Goal: Task Accomplishment & Management: Manage account settings

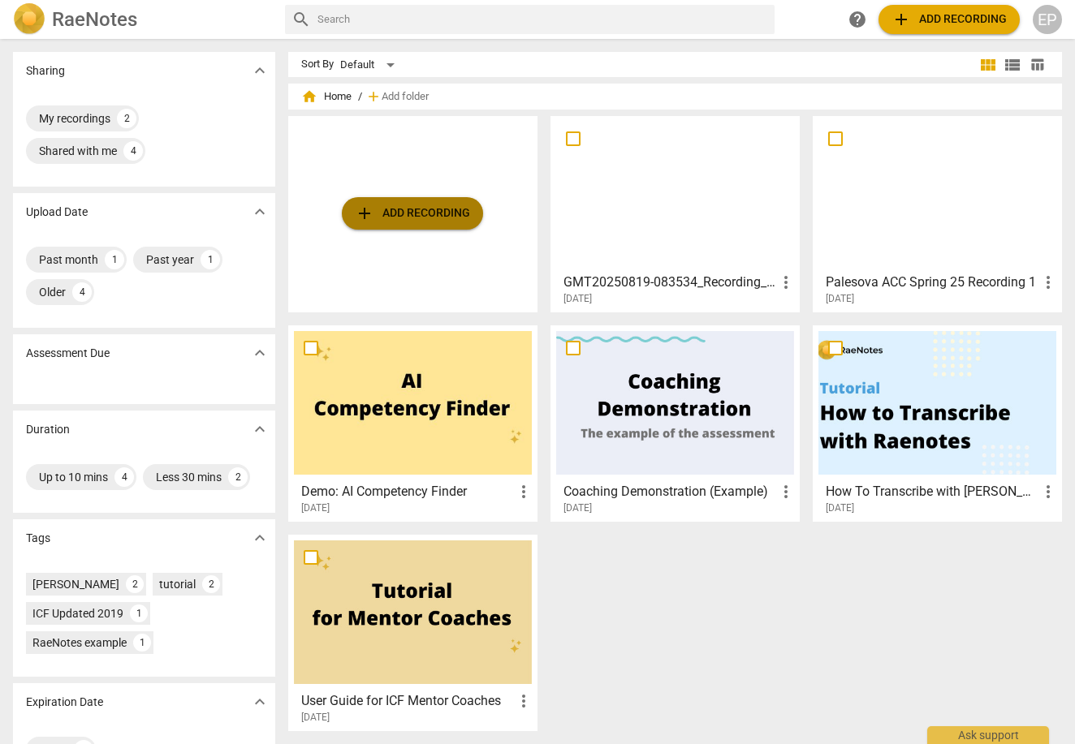
click at [426, 205] on span "add Add recording" at bounding box center [412, 213] width 115 height 19
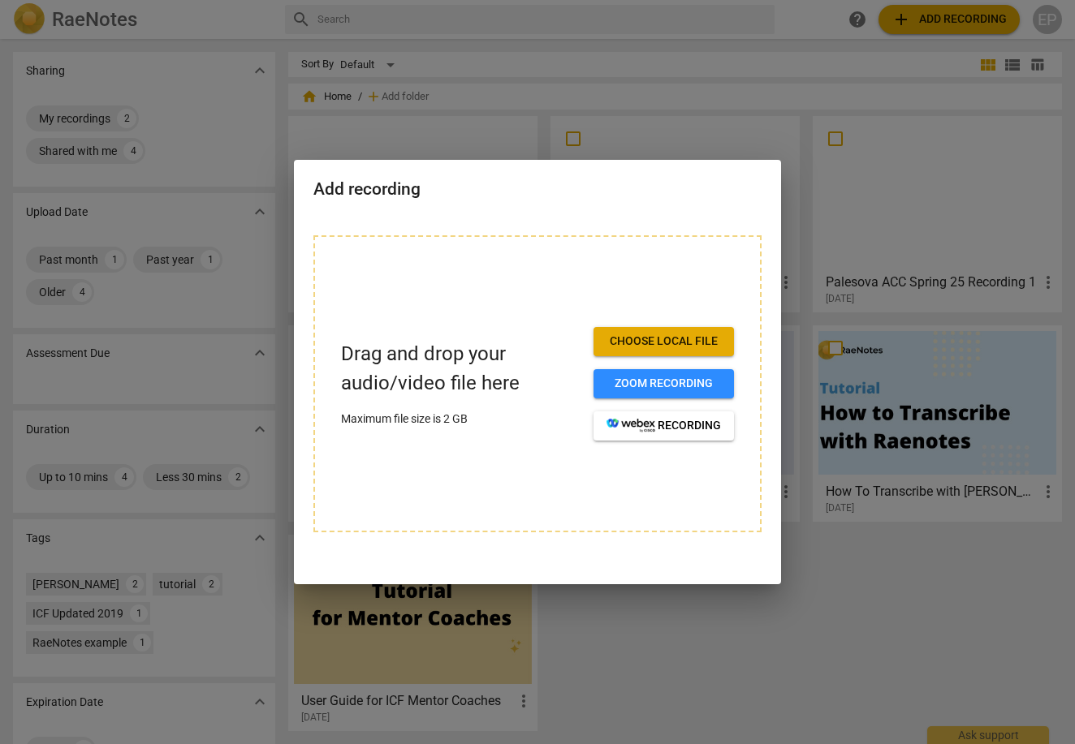
click at [425, 146] on div at bounding box center [537, 372] width 1075 height 744
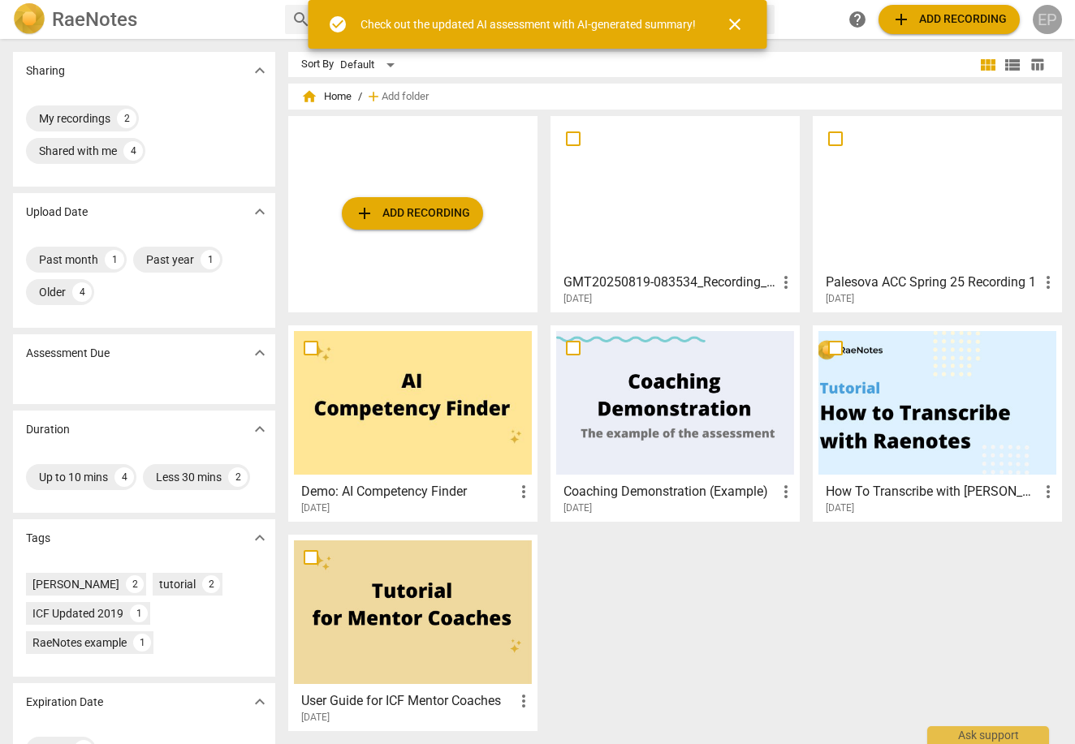
click at [1052, 24] on div "EP" at bounding box center [1046, 19] width 29 height 29
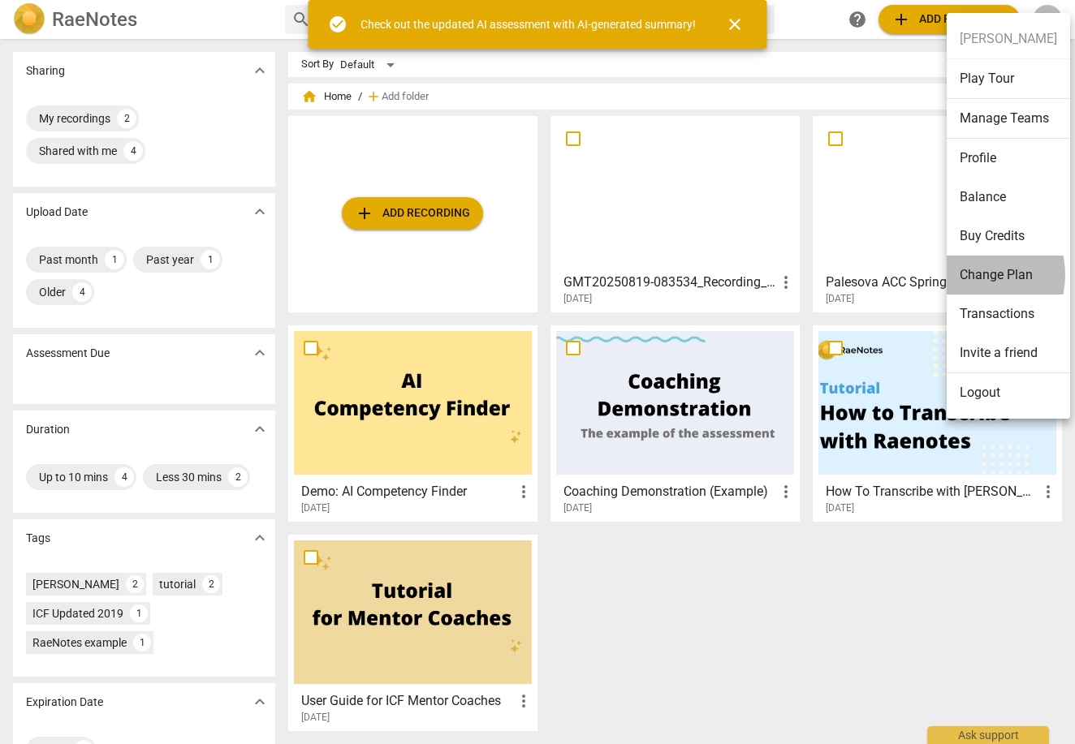
click at [972, 275] on li "Change Plan" at bounding box center [1007, 275] width 123 height 39
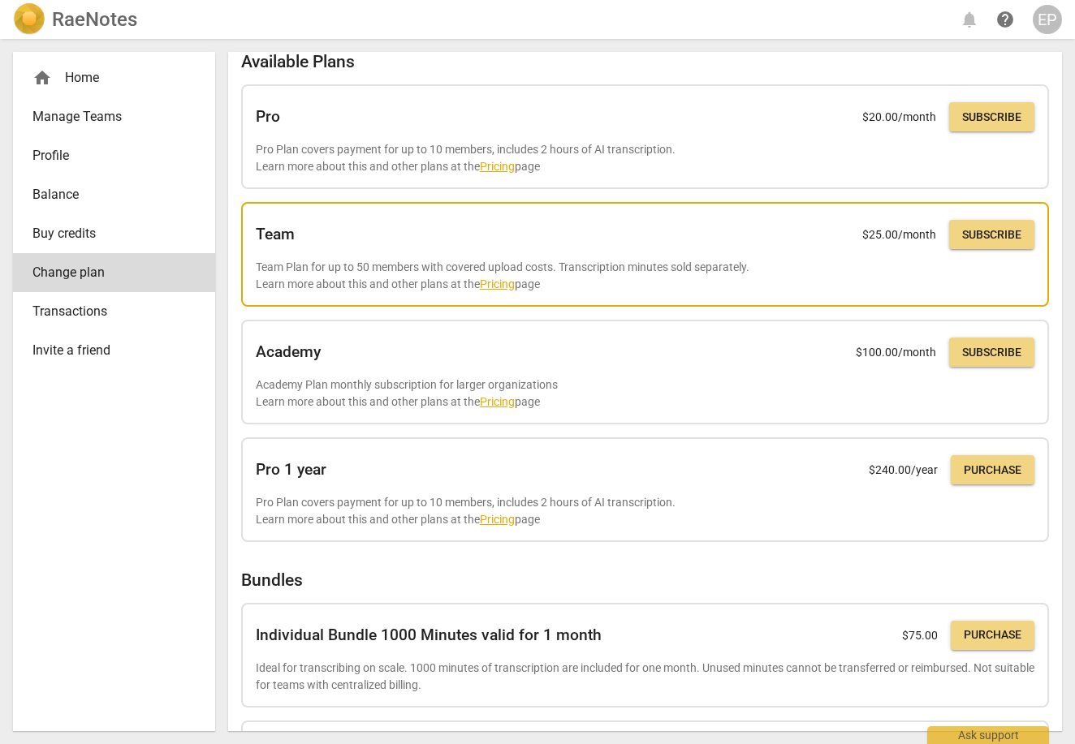
scroll to position [139, 0]
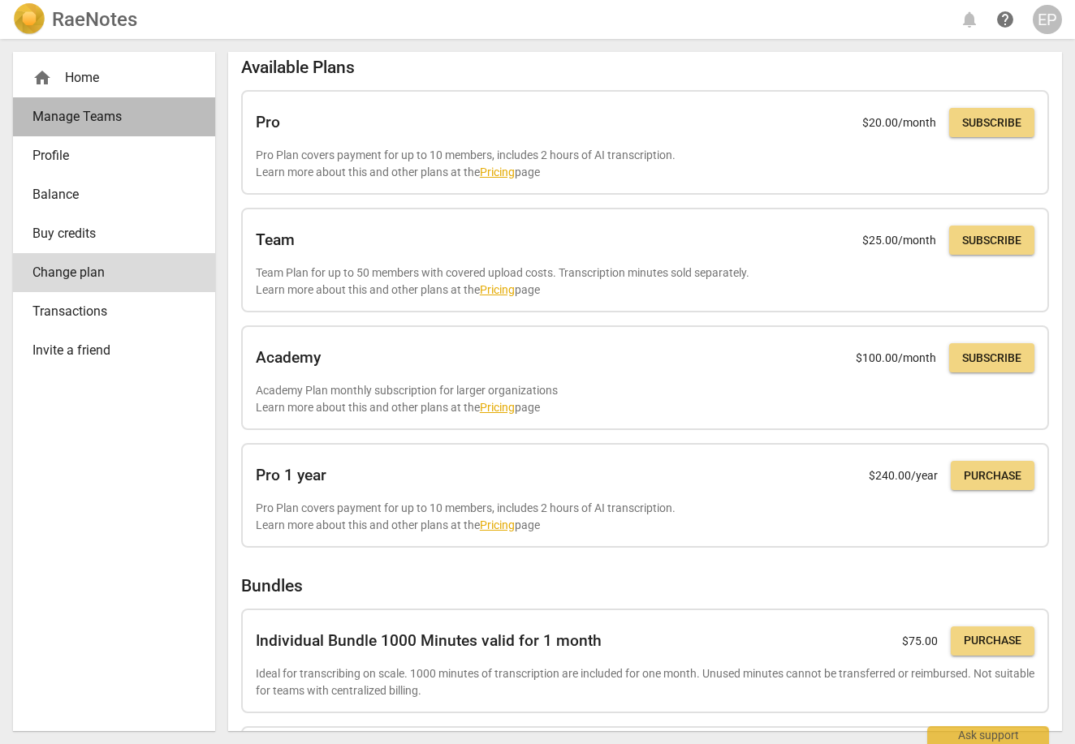
click at [97, 124] on span "Manage Teams" at bounding box center [107, 116] width 150 height 19
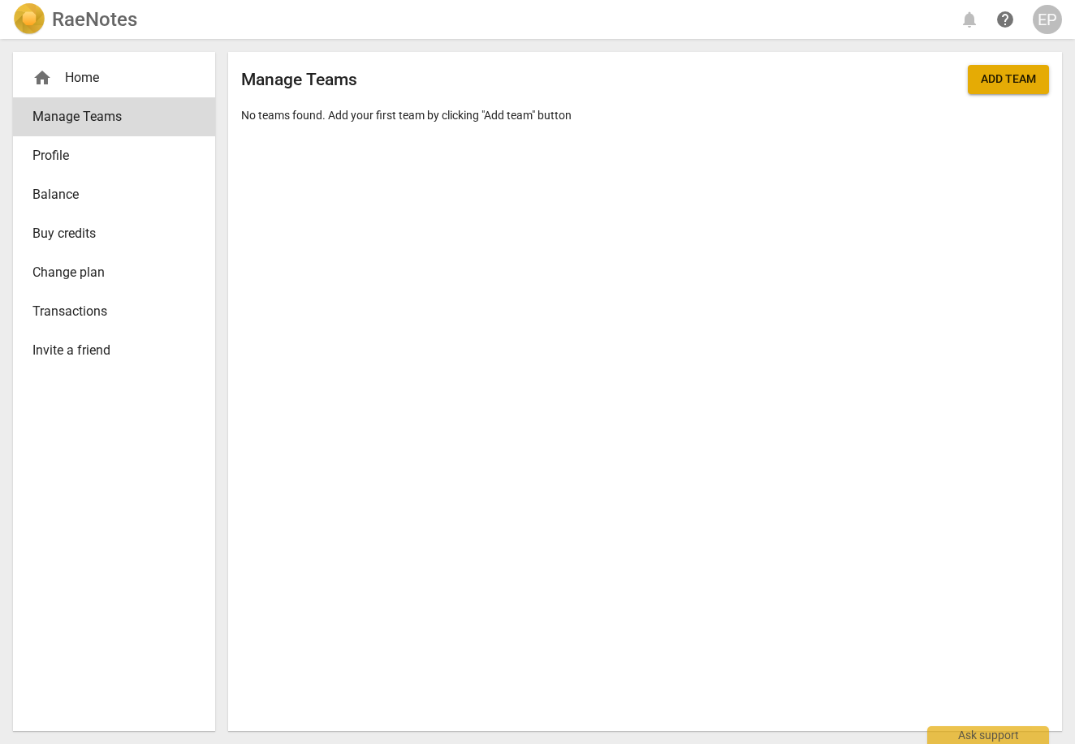
click at [76, 149] on span "Profile" at bounding box center [107, 155] width 150 height 19
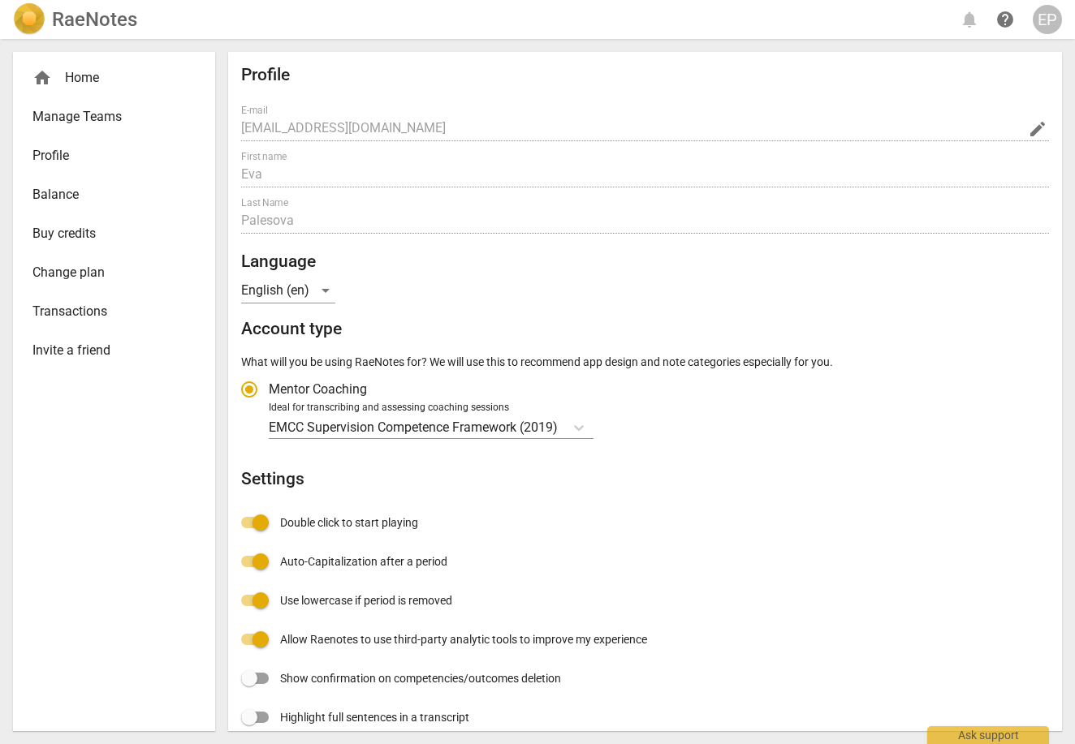
radio input "false"
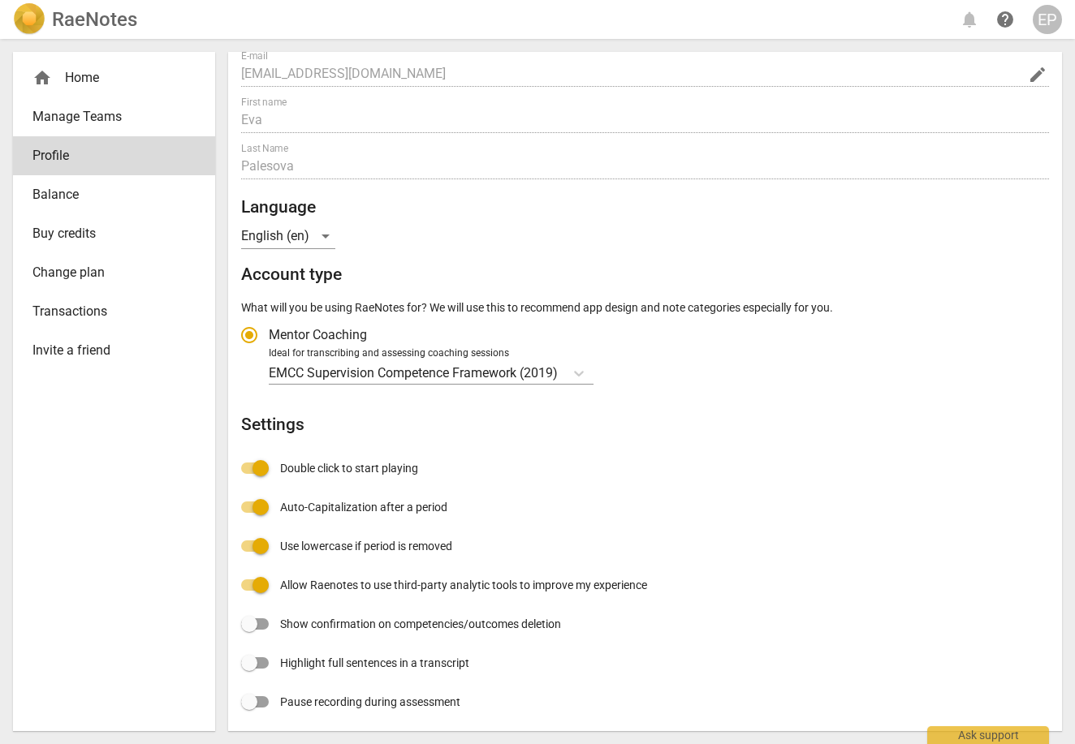
scroll to position [54, 0]
click at [45, 206] on link "Balance" at bounding box center [114, 194] width 202 height 39
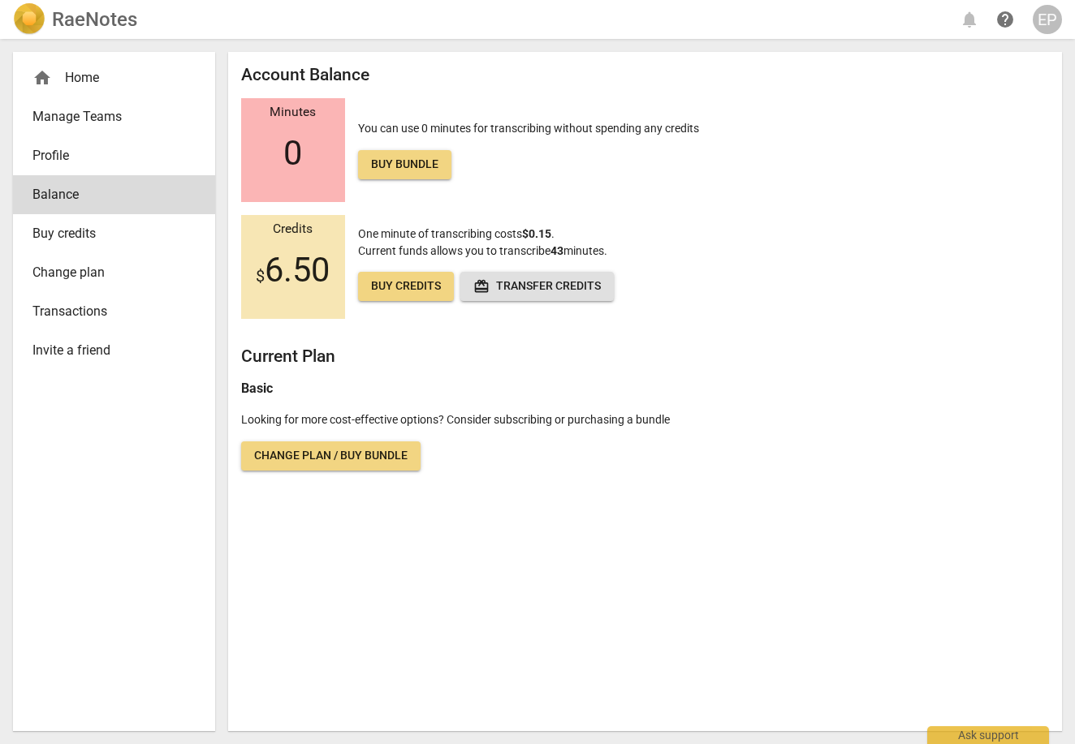
click at [95, 241] on span "Buy credits" at bounding box center [107, 233] width 150 height 19
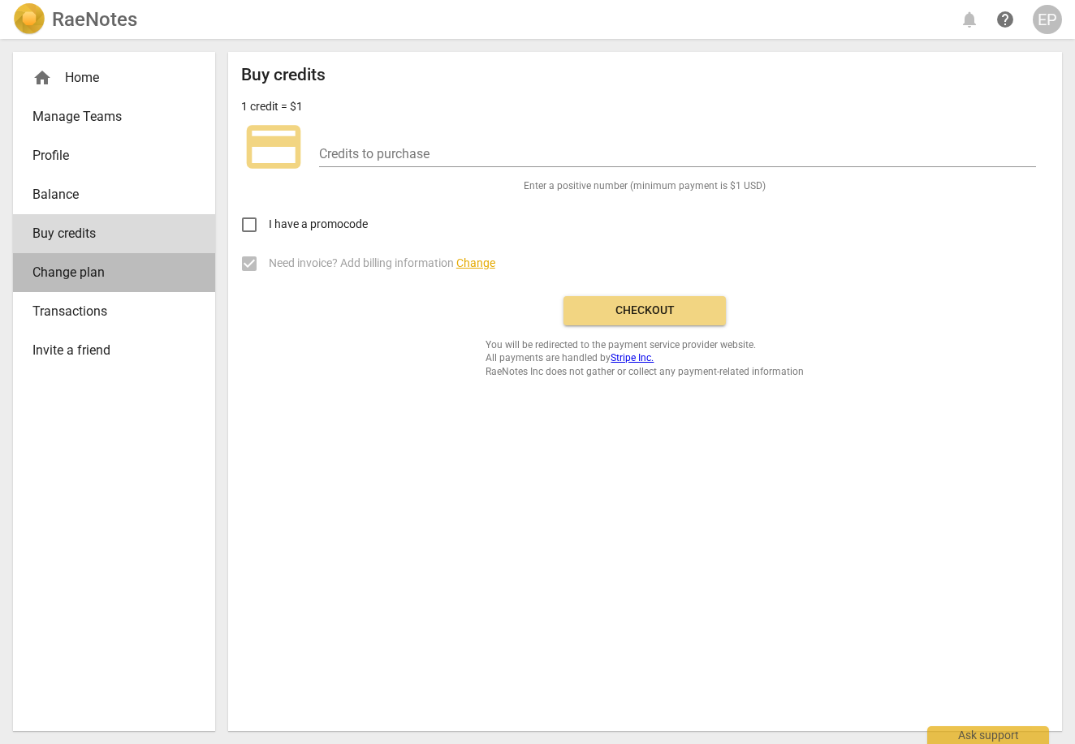
click at [89, 270] on span "Change plan" at bounding box center [107, 272] width 150 height 19
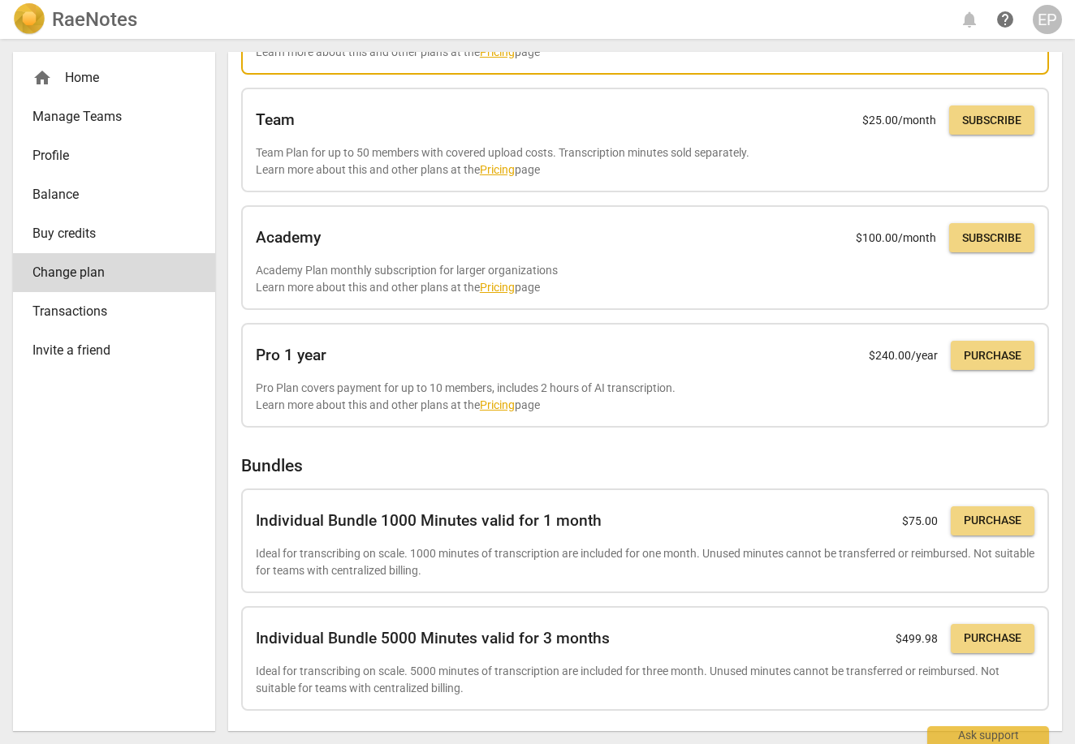
scroll to position [257, 0]
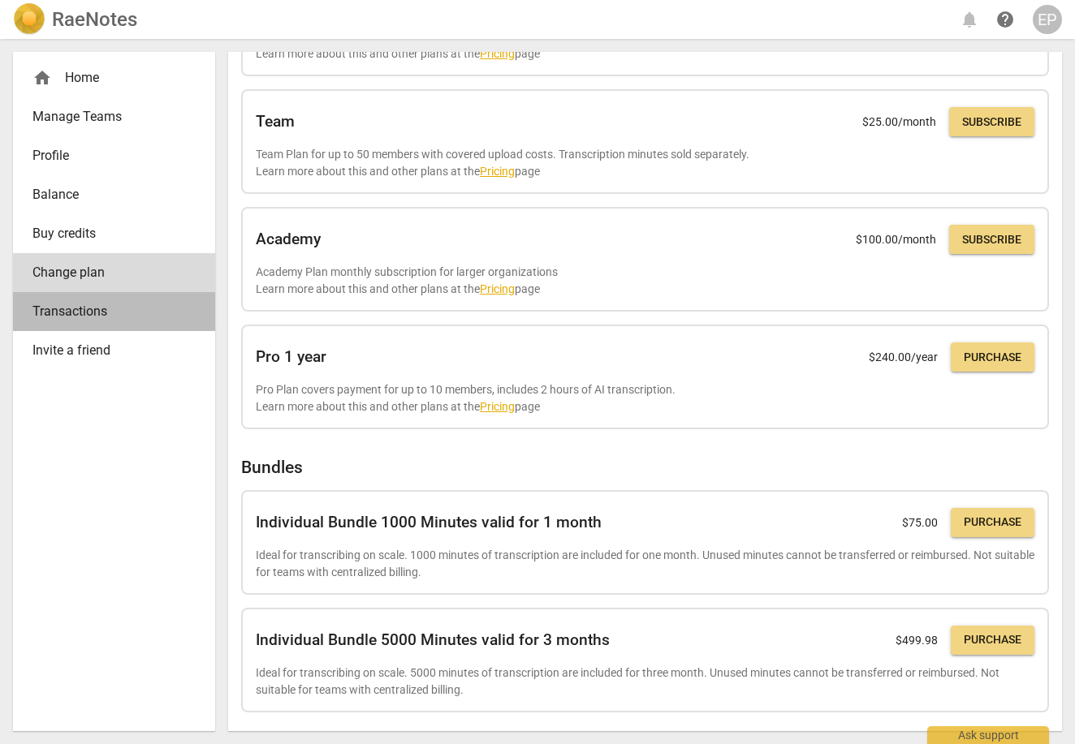
click at [116, 309] on span "Transactions" at bounding box center [107, 311] width 150 height 19
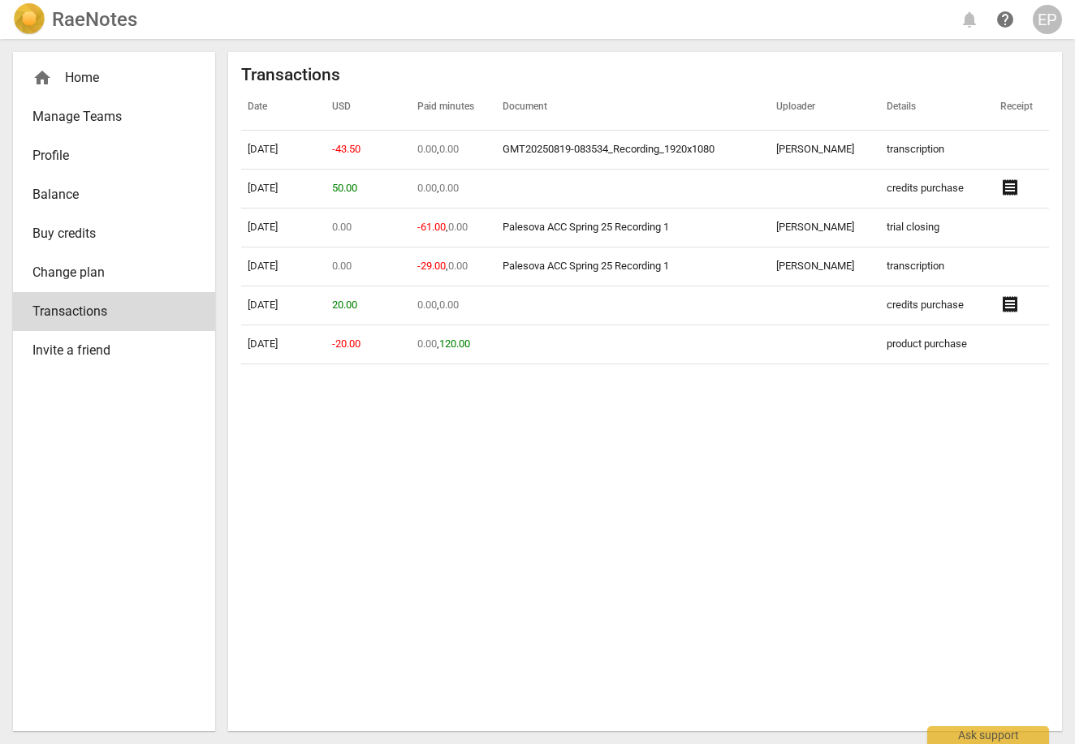
click at [128, 359] on span "Invite a friend" at bounding box center [107, 350] width 150 height 19
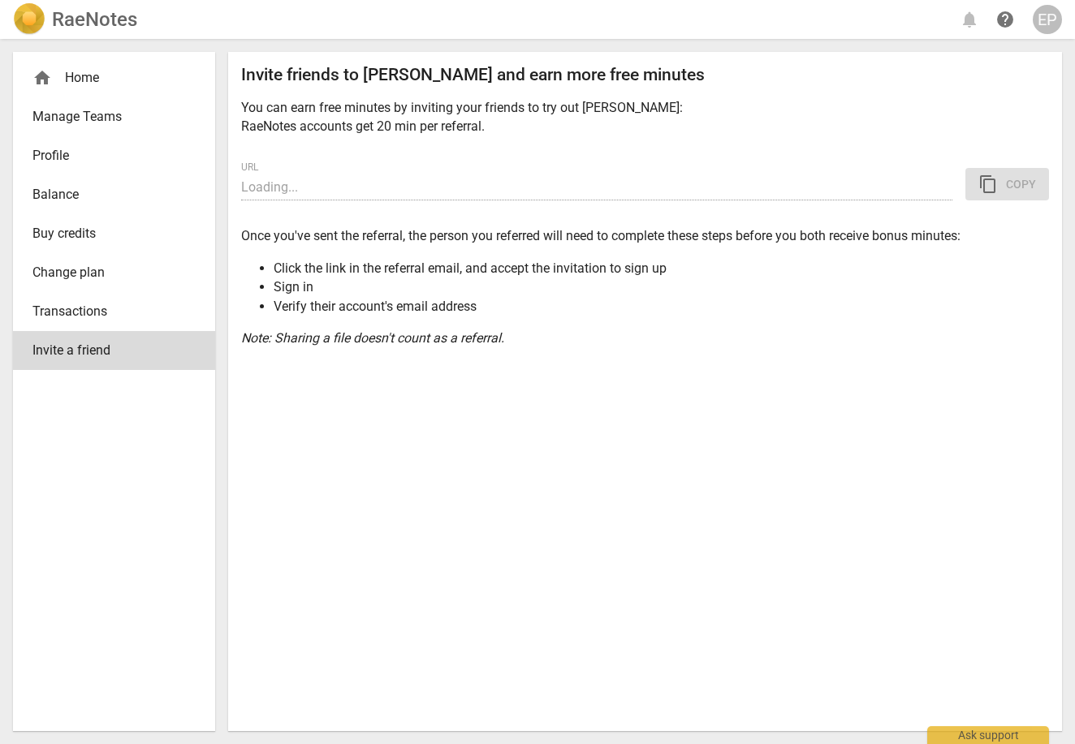
type input "[URL][DOMAIN_NAME]"
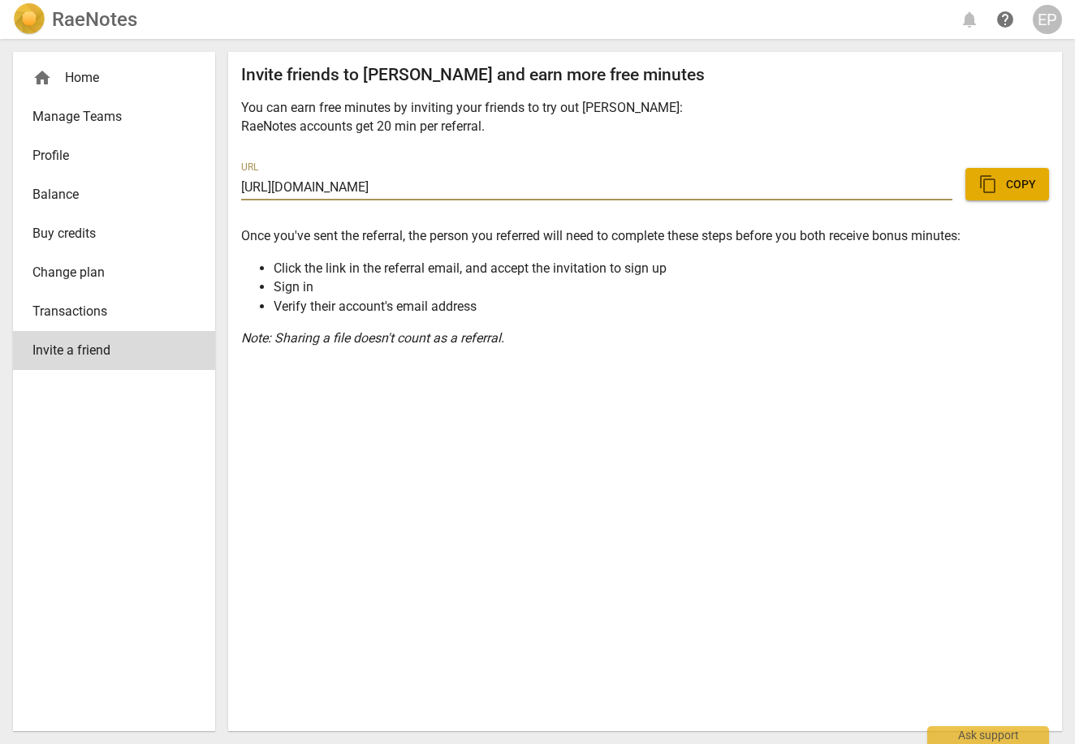
click at [1057, 17] on div "EP" at bounding box center [1046, 19] width 29 height 29
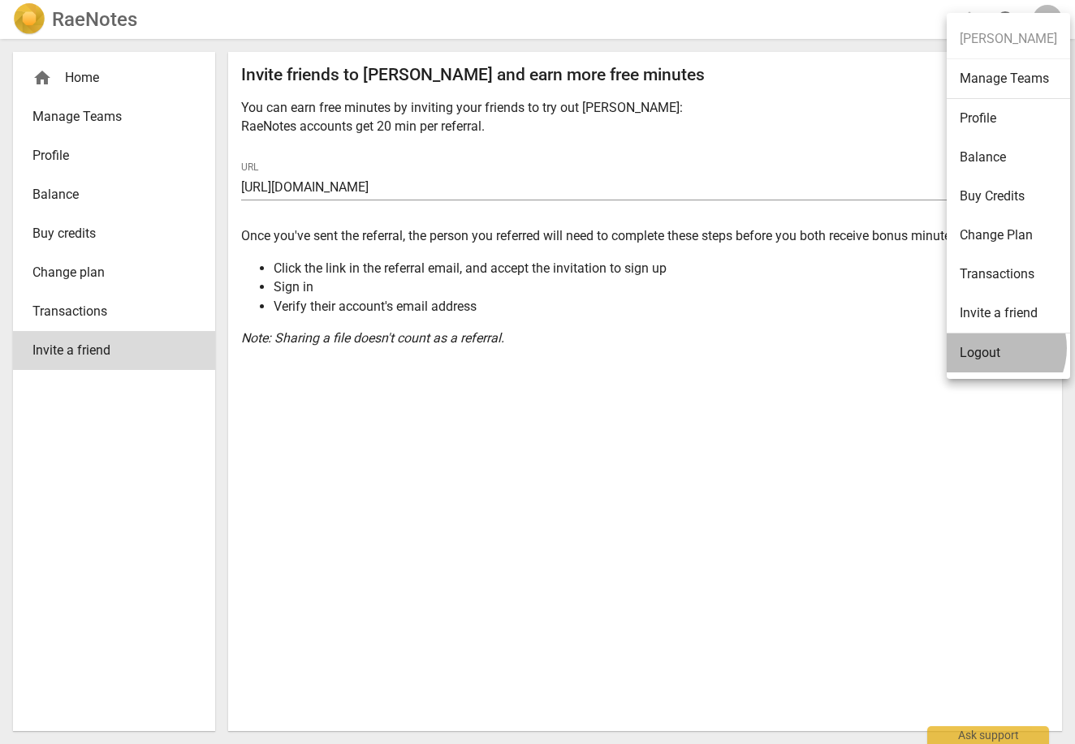
click at [989, 348] on li "Logout" at bounding box center [1007, 353] width 123 height 39
